Goal: Transaction & Acquisition: Purchase product/service

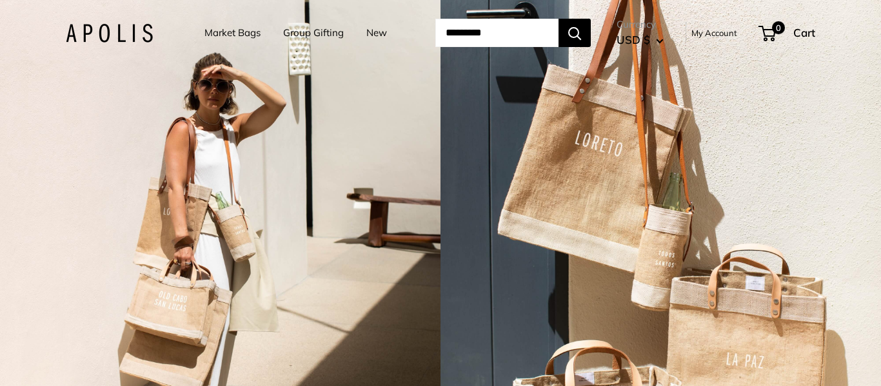
click at [224, 32] on link "Market Bags" at bounding box center [232, 33] width 56 height 18
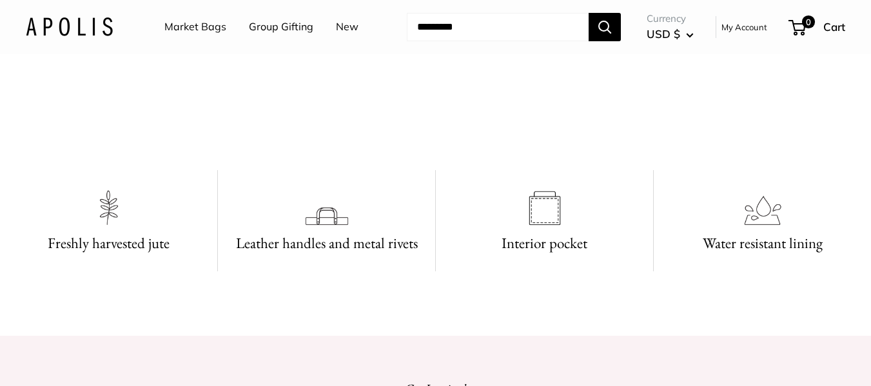
scroll to position [258, 0]
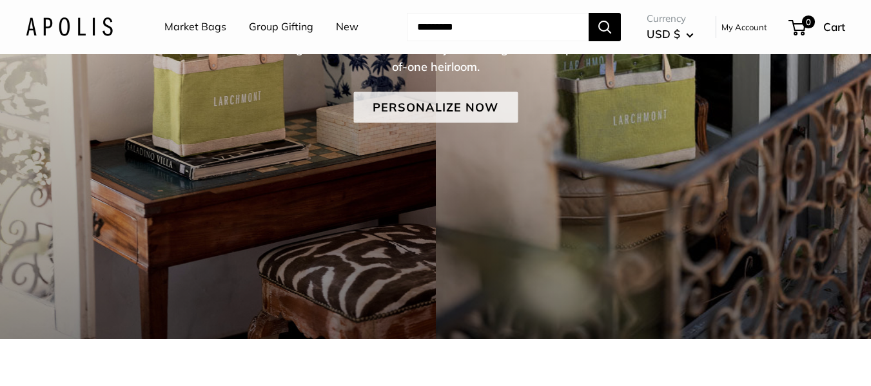
click at [442, 107] on link "Personalize Now" at bounding box center [435, 107] width 164 height 31
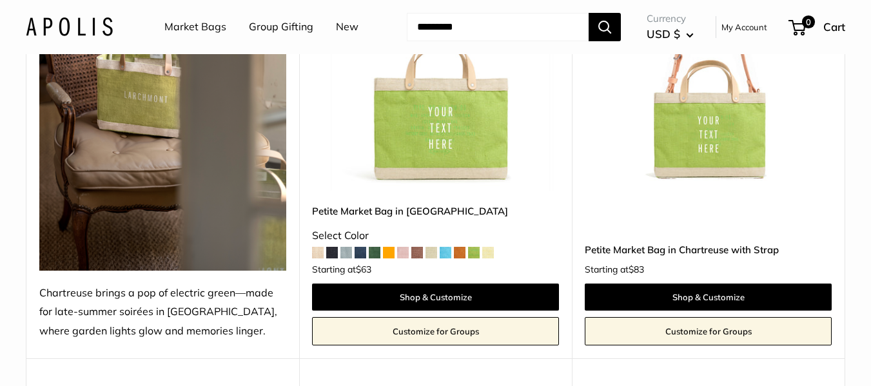
scroll to position [258, 0]
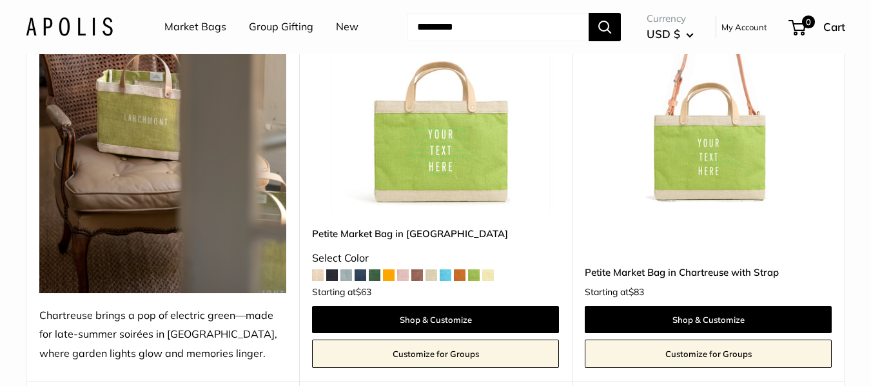
click at [446, 275] on span at bounding box center [446, 276] width 12 height 12
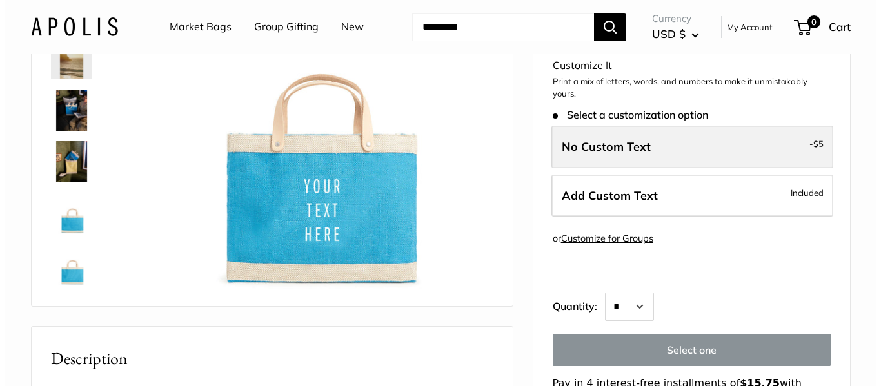
scroll to position [193, 0]
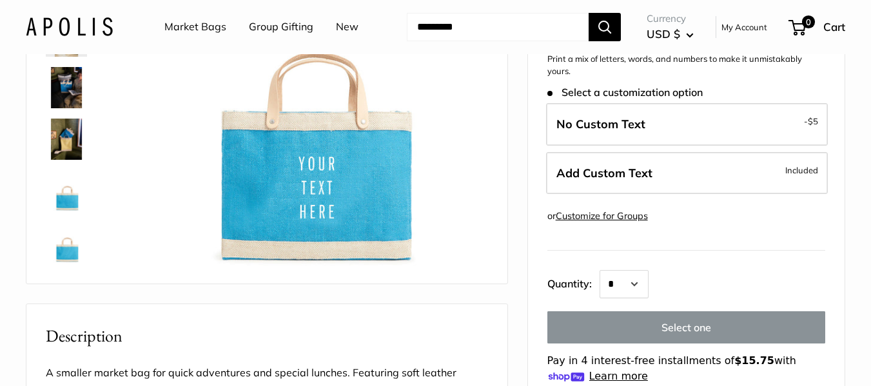
click at [631, 217] on link "Customize for Groups" at bounding box center [602, 216] width 92 height 12
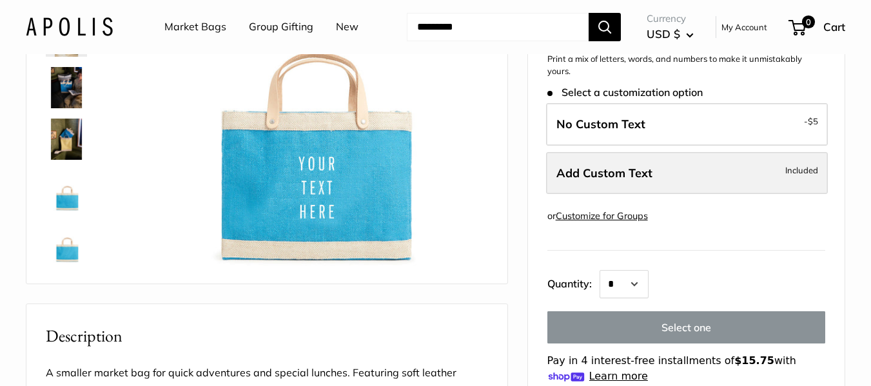
click at [678, 170] on label "Add Custom Text Included" at bounding box center [687, 173] width 282 height 43
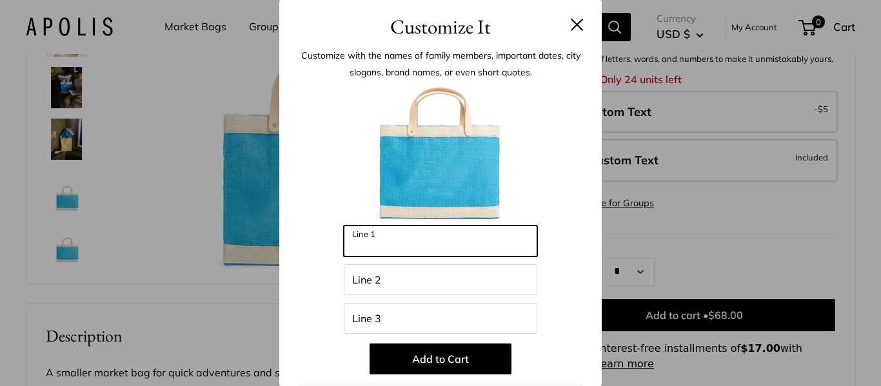
click at [453, 250] on input "Line 1" at bounding box center [440, 241] width 193 height 31
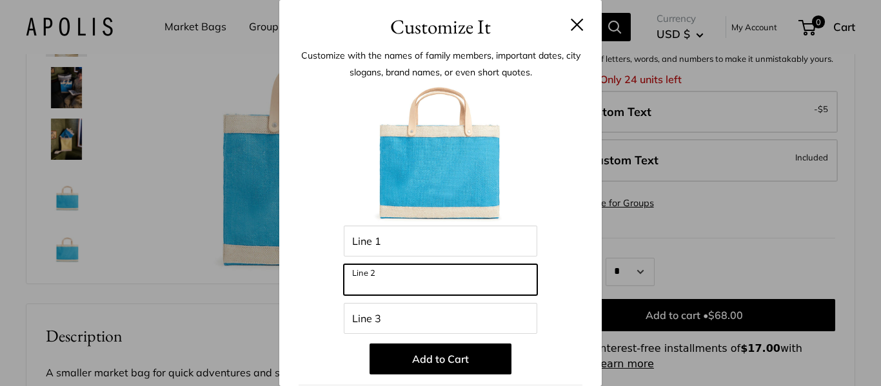
click at [403, 291] on input "Line 2" at bounding box center [440, 279] width 193 height 31
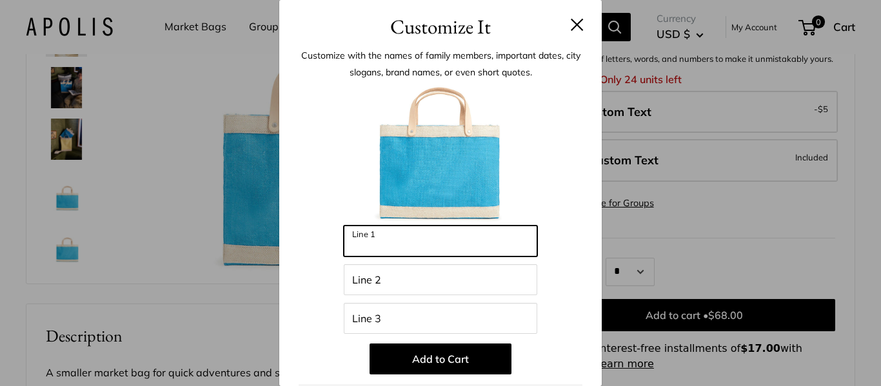
click at [419, 243] on input "Line 1" at bounding box center [440, 241] width 193 height 31
drag, startPoint x: 417, startPoint y: 244, endPoint x: 387, endPoint y: 242, distance: 30.3
click at [387, 242] on input "Line 1" at bounding box center [440, 241] width 193 height 31
drag, startPoint x: 387, startPoint y: 242, endPoint x: 313, endPoint y: 194, distance: 88.5
click at [313, 194] on div at bounding box center [441, 155] width 284 height 142
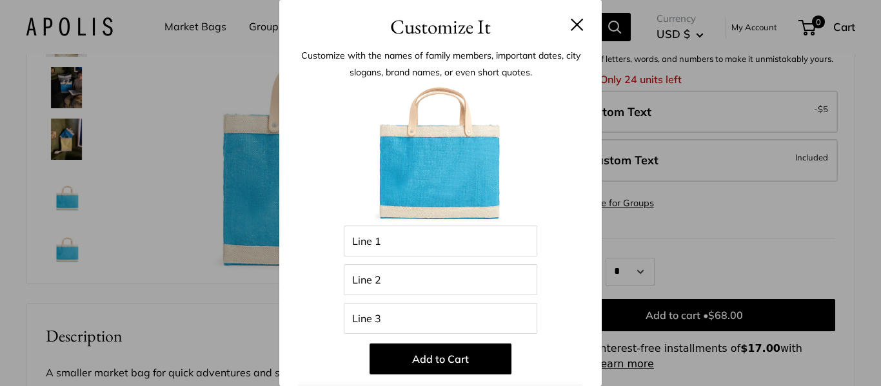
click at [571, 20] on button at bounding box center [577, 24] width 13 height 13
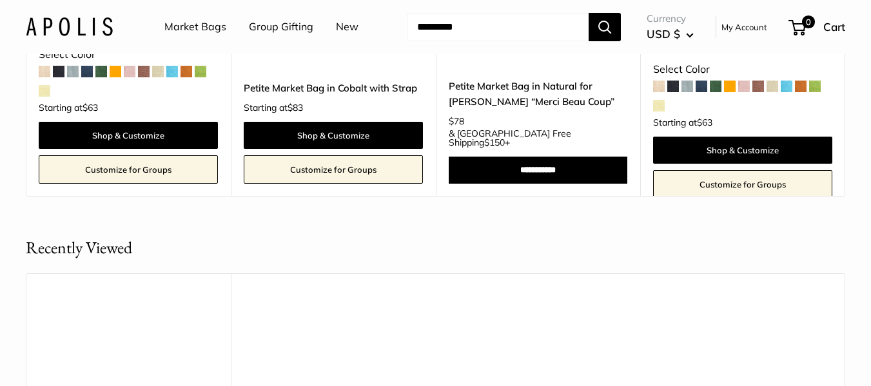
scroll to position [1806, 0]
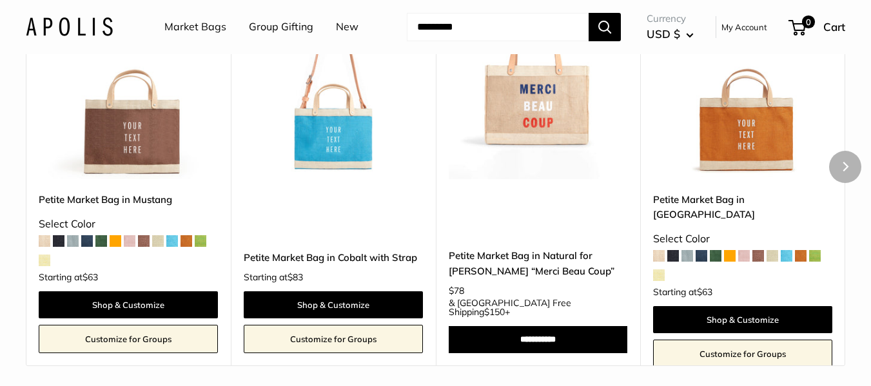
click at [698, 262] on span at bounding box center [702, 256] width 12 height 12
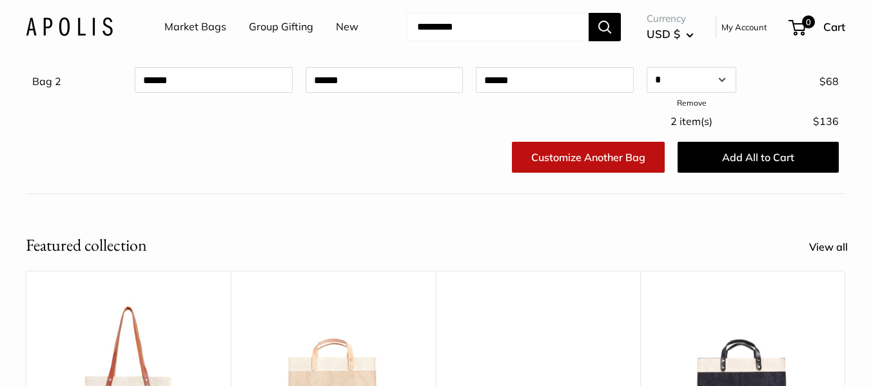
scroll to position [258, 0]
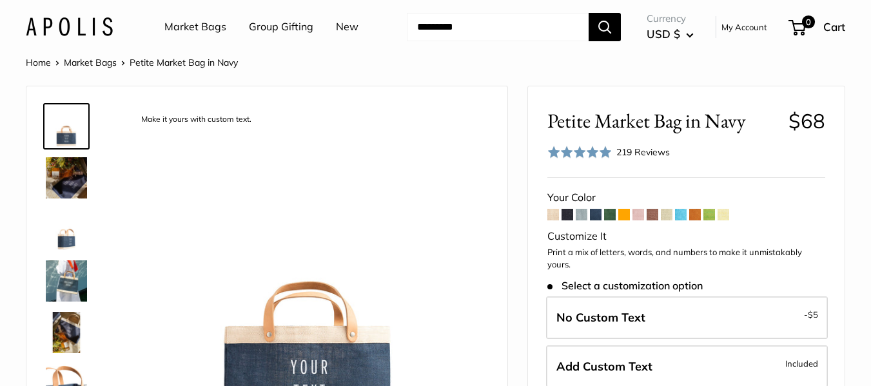
click at [682, 216] on span at bounding box center [681, 215] width 12 height 12
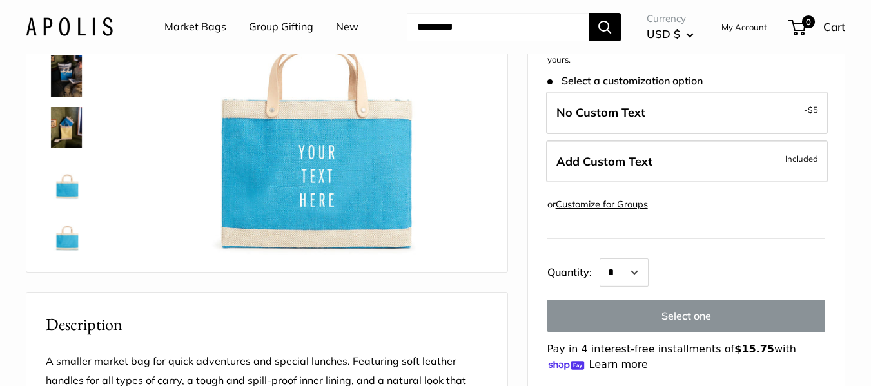
scroll to position [193, 0]
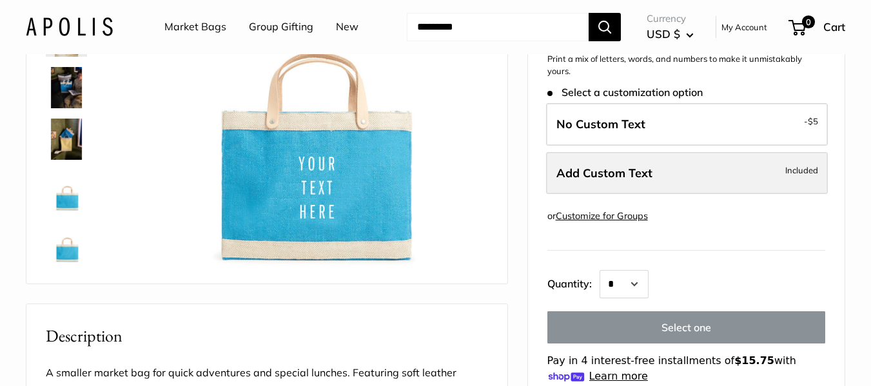
click at [686, 172] on label "Add Custom Text Included" at bounding box center [687, 173] width 282 height 43
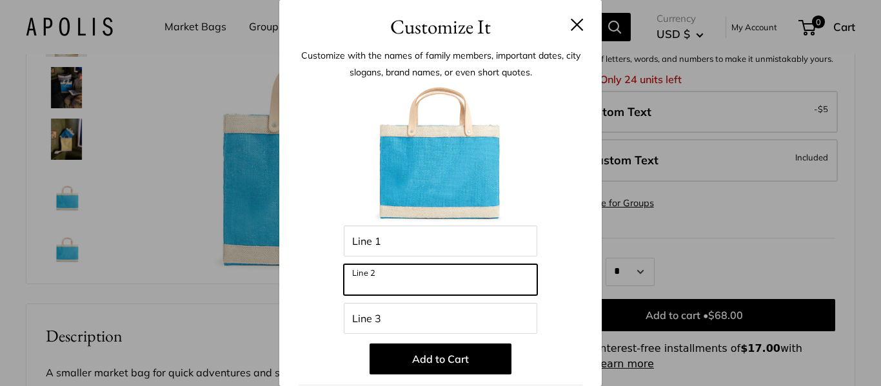
click at [433, 283] on input "Line 2" at bounding box center [440, 279] width 193 height 31
type input "**********"
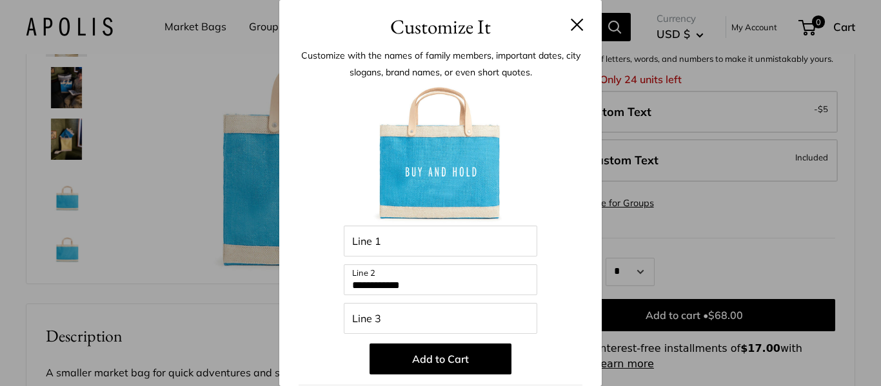
click at [571, 24] on button at bounding box center [577, 24] width 13 height 13
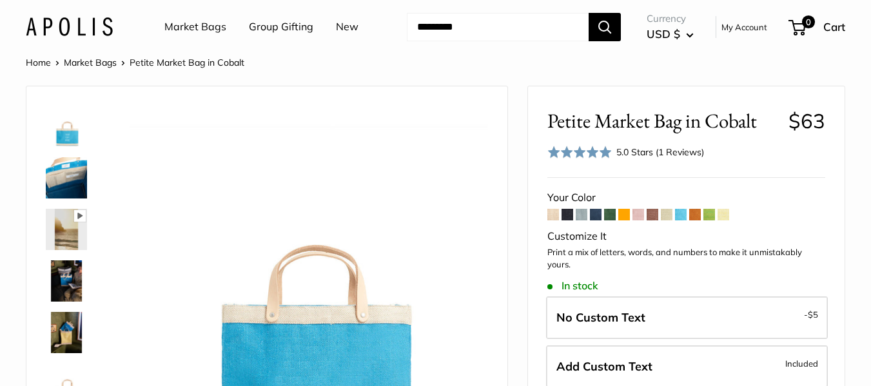
click at [279, 26] on link "Group Gifting" at bounding box center [281, 26] width 64 height 19
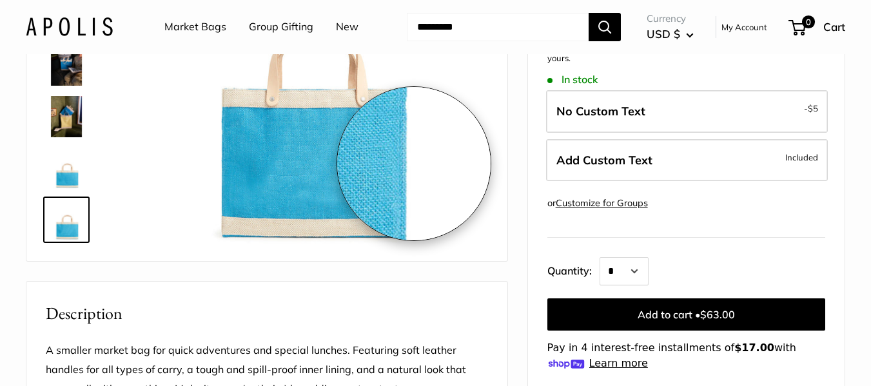
scroll to position [193, 0]
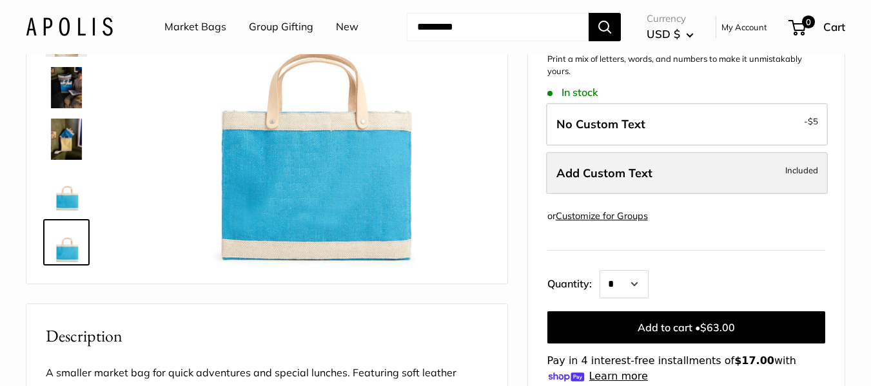
click at [696, 172] on label "Add Custom Text Included" at bounding box center [687, 173] width 282 height 43
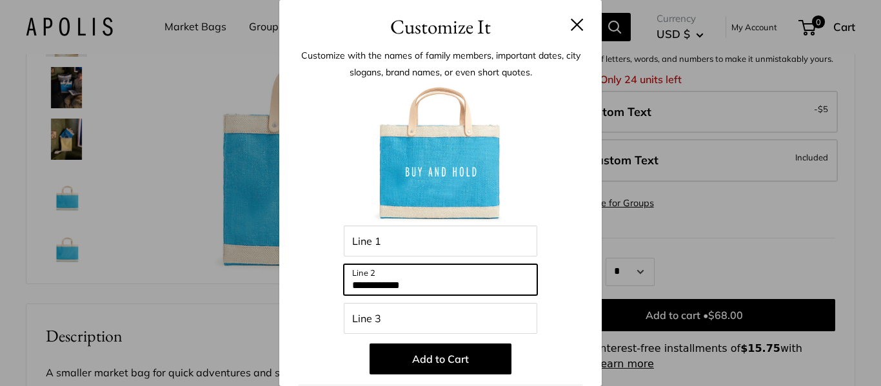
drag, startPoint x: 449, startPoint y: 284, endPoint x: 290, endPoint y: 273, distance: 159.0
click at [291, 273] on div "**********" at bounding box center [440, 328] width 322 height 573
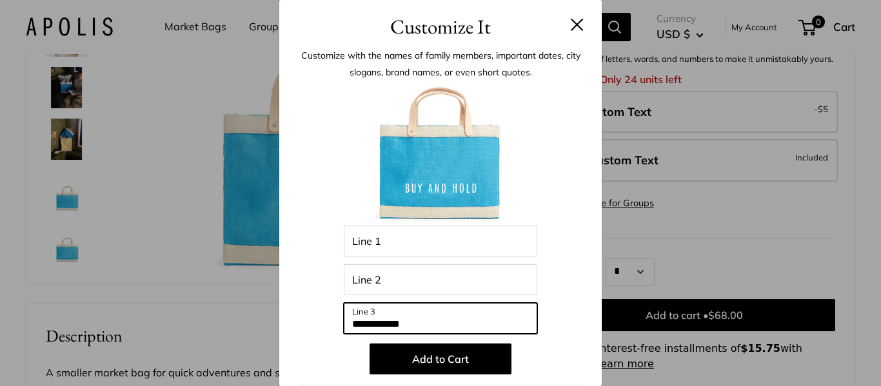
type input "**********"
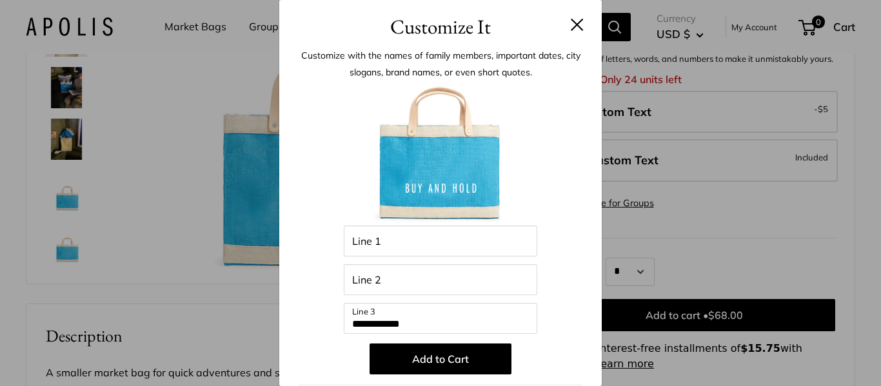
click at [571, 23] on button at bounding box center [577, 24] width 13 height 13
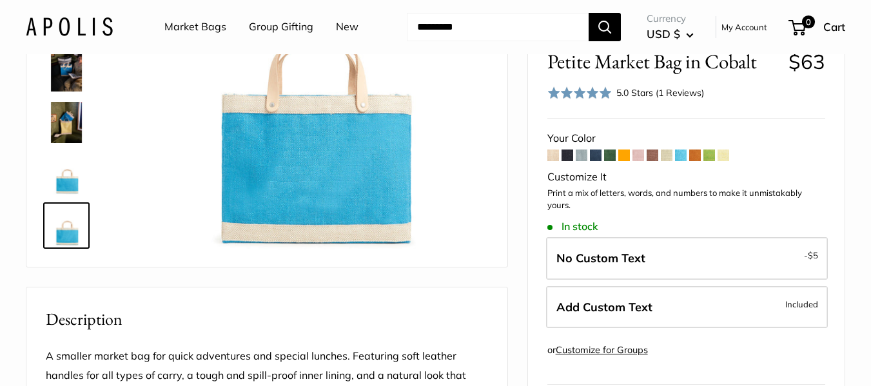
scroll to position [193, 0]
